Goal: Check status: Check status

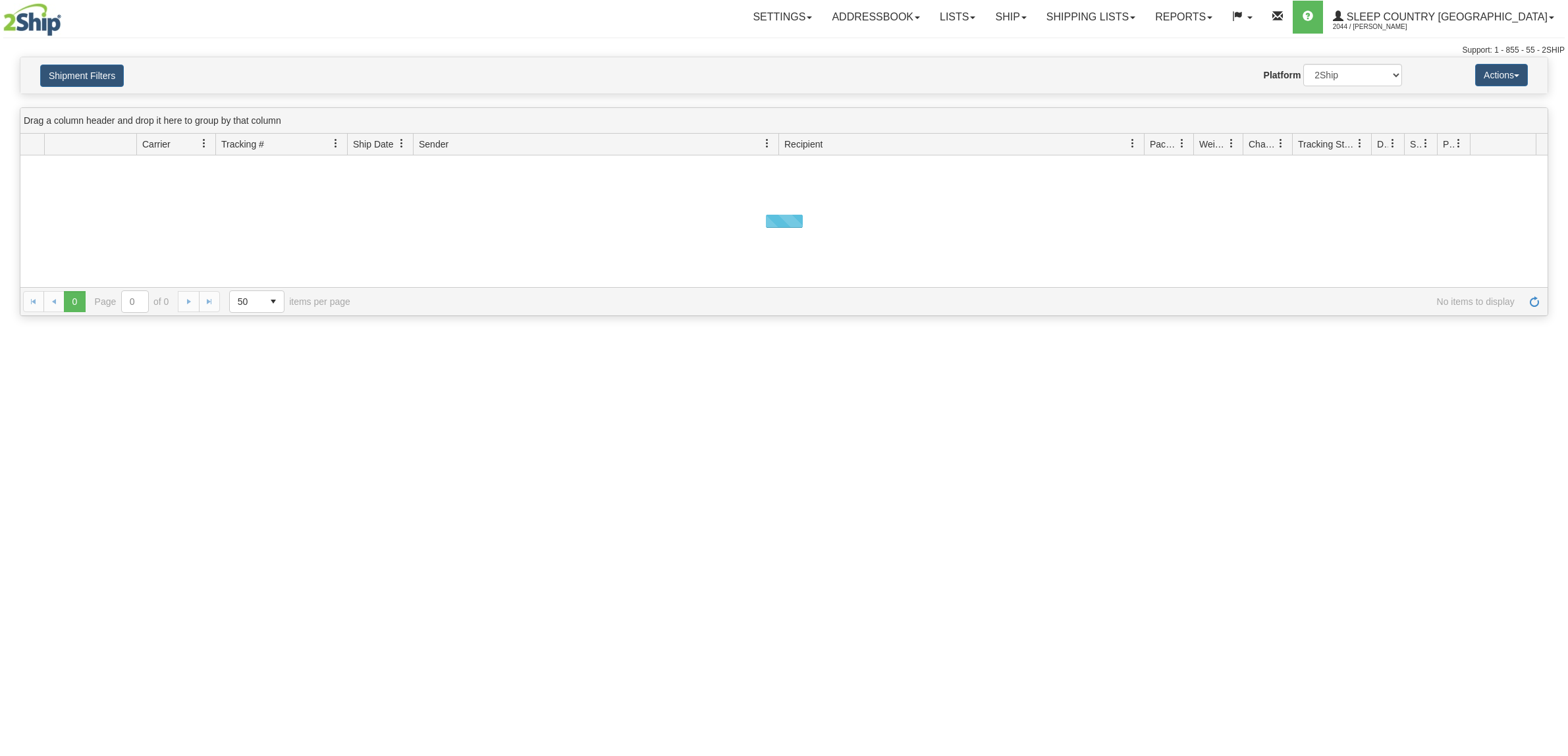
click at [110, 84] on button "Shipment Filters" at bounding box center [82, 75] width 84 height 22
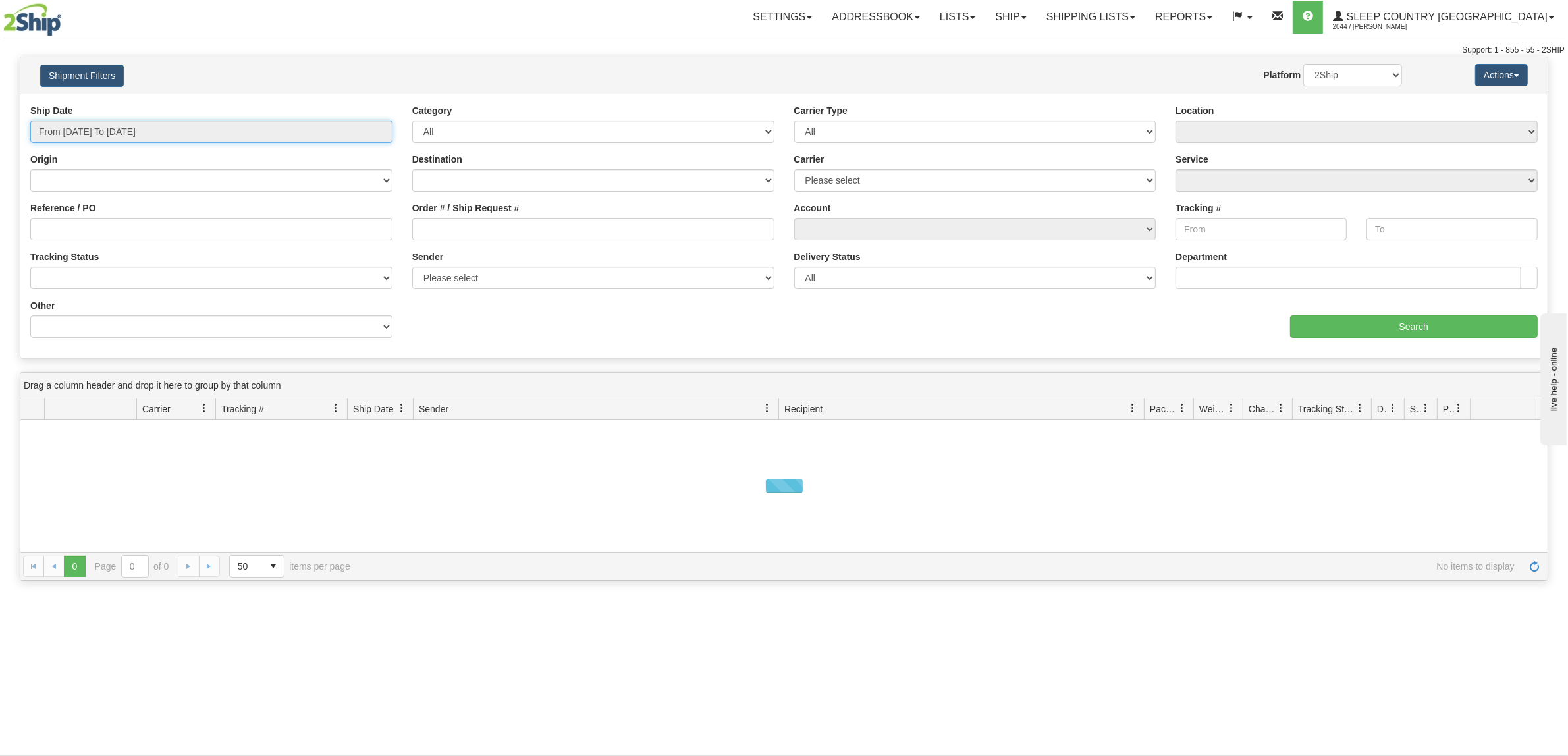
click at [125, 120] on input "From [DATE] To [DATE]" at bounding box center [211, 131] width 362 height 22
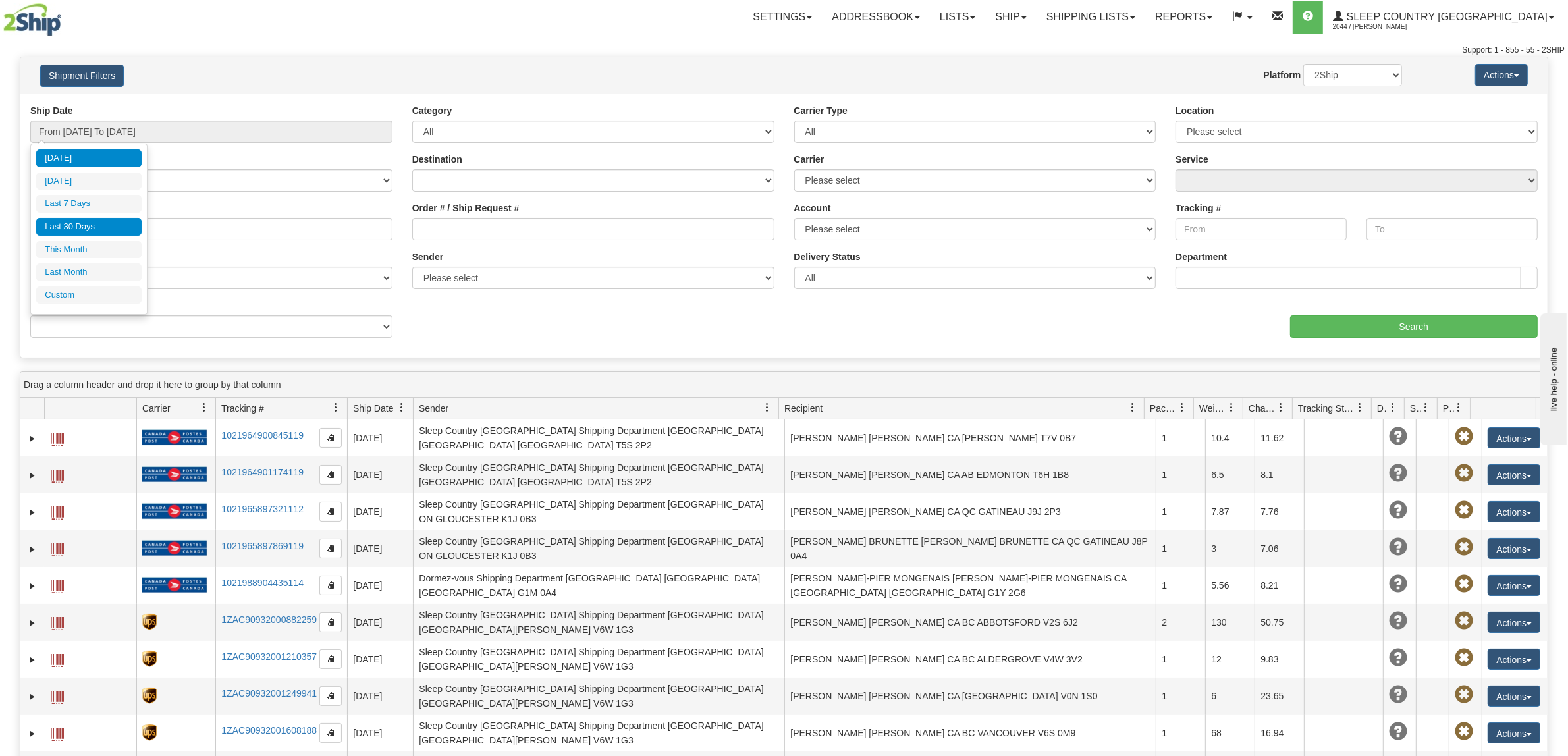
click at [107, 222] on li "Last 30 Days" at bounding box center [89, 227] width 105 height 18
type input "From [DATE] To [DATE]"
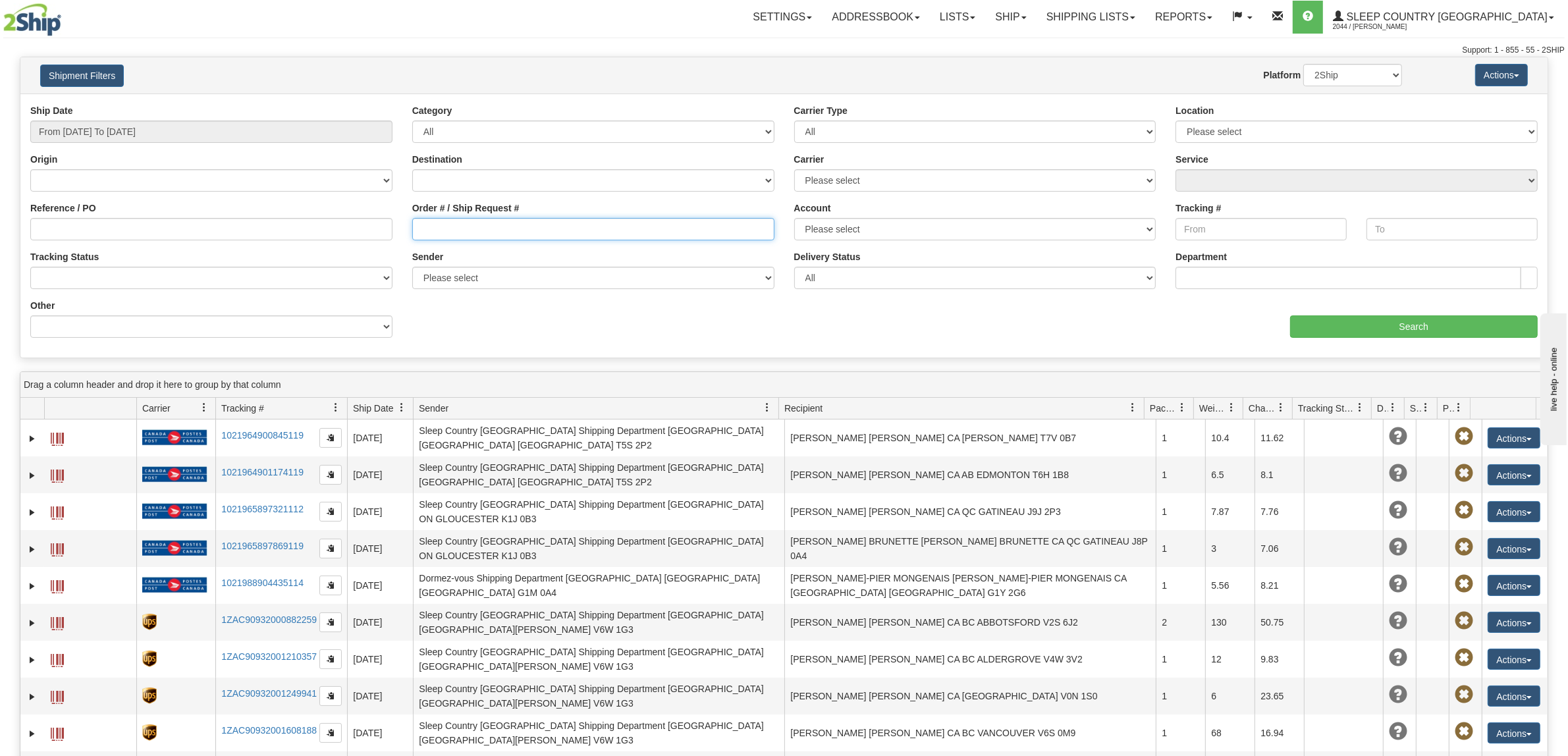
click at [582, 230] on input "Order # / Ship Request #" at bounding box center [593, 229] width 362 height 22
paste input "9000I105374"
type input "9000I105374"
click at [1314, 319] on input "Search" at bounding box center [1414, 326] width 248 height 22
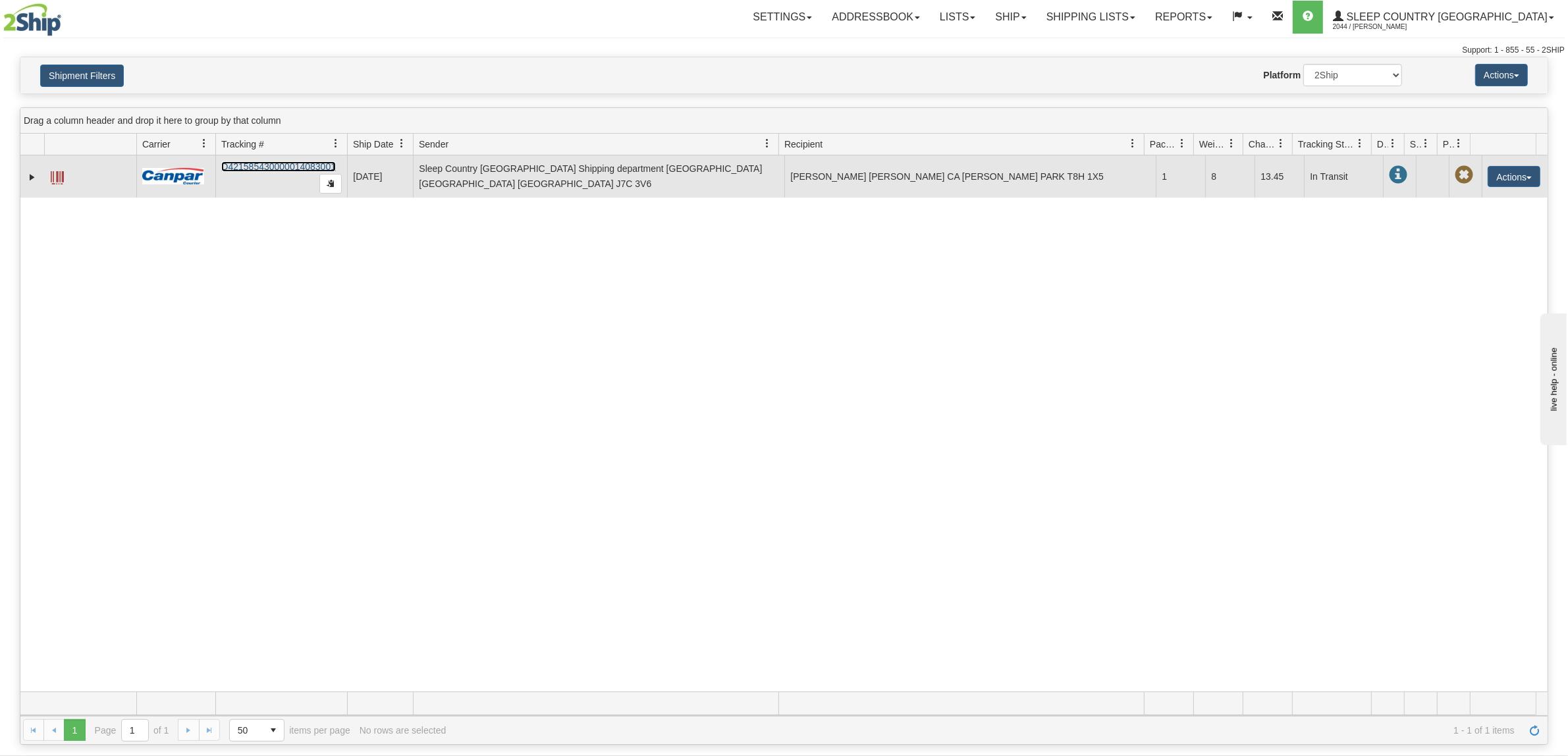
click at [271, 163] on link "D421585430000014083001" at bounding box center [278, 166] width 114 height 11
